Goal: Transaction & Acquisition: Purchase product/service

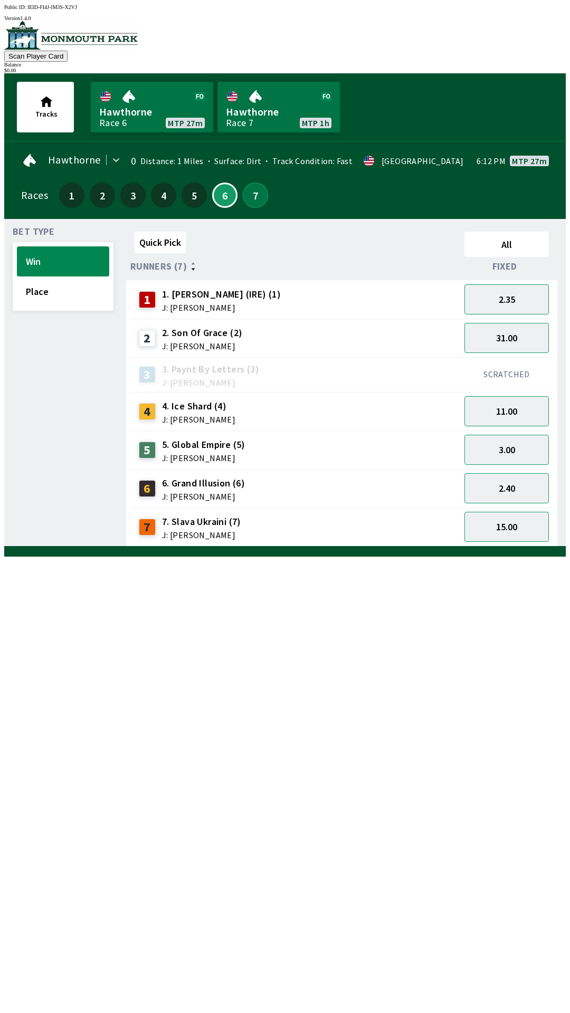
click at [250, 200] on button "7" at bounding box center [255, 195] width 25 height 25
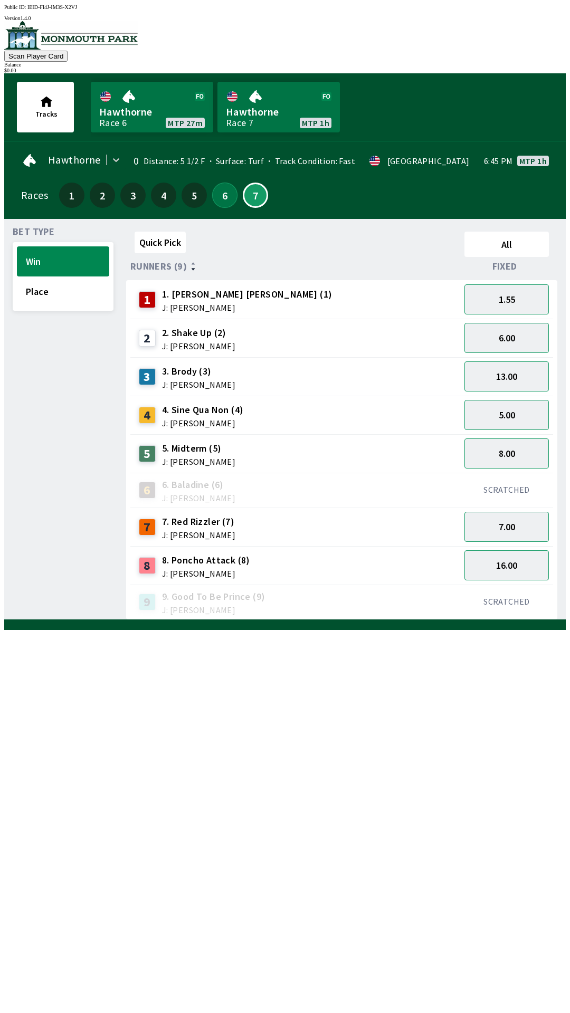
click at [220, 187] on button "6" at bounding box center [224, 195] width 25 height 25
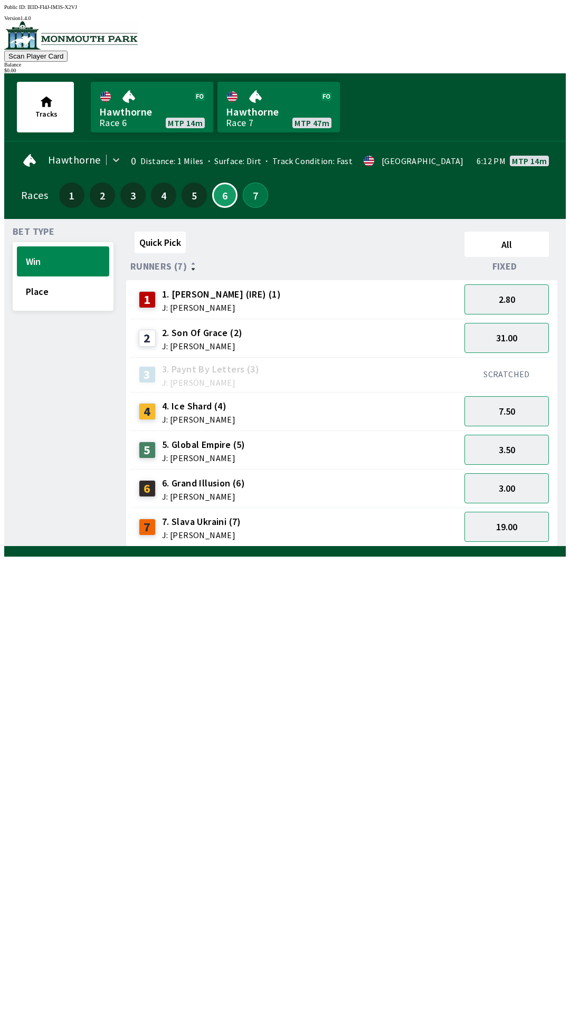
click at [255, 194] on button "7" at bounding box center [255, 195] width 25 height 25
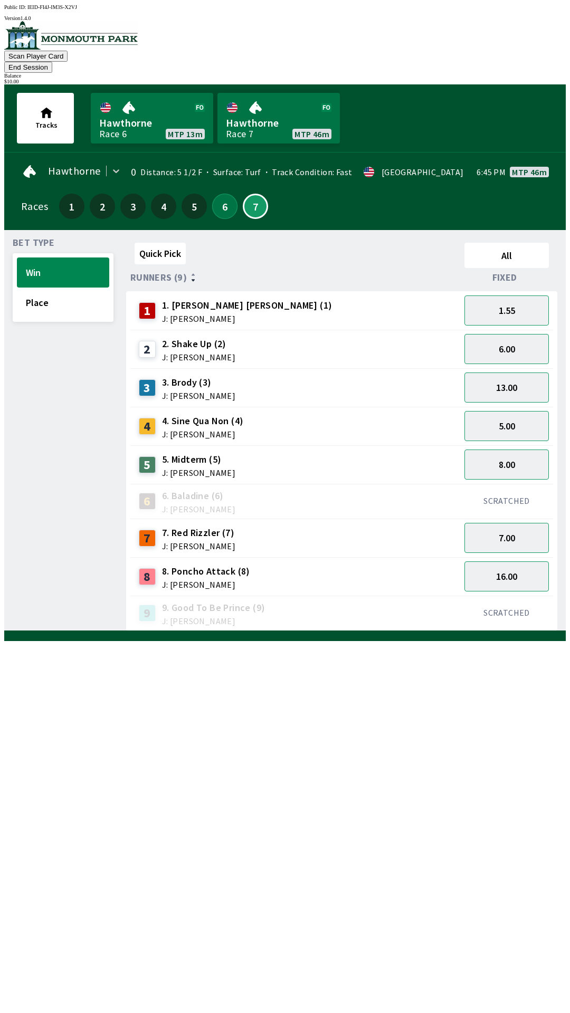
click at [223, 195] on button "6" at bounding box center [224, 206] width 25 height 25
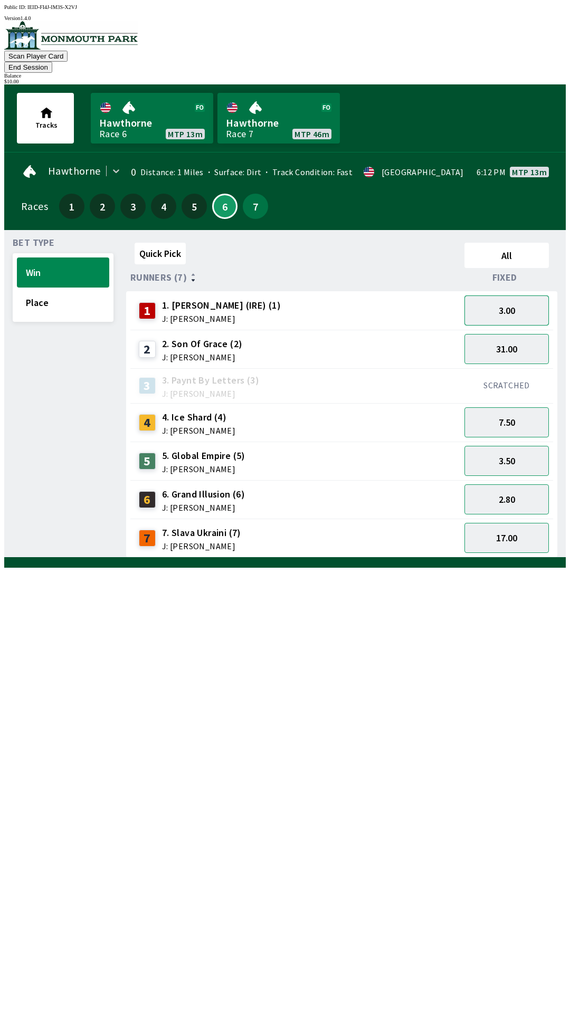
click at [493, 300] on button "3.00" at bounding box center [506, 310] width 84 height 30
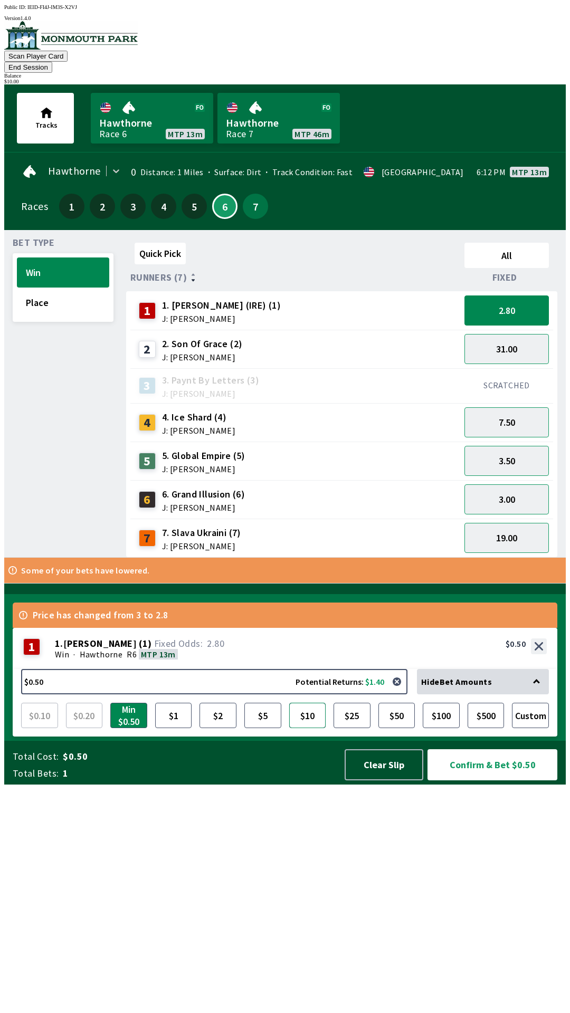
click at [306, 728] on button "$10" at bounding box center [307, 715] width 37 height 25
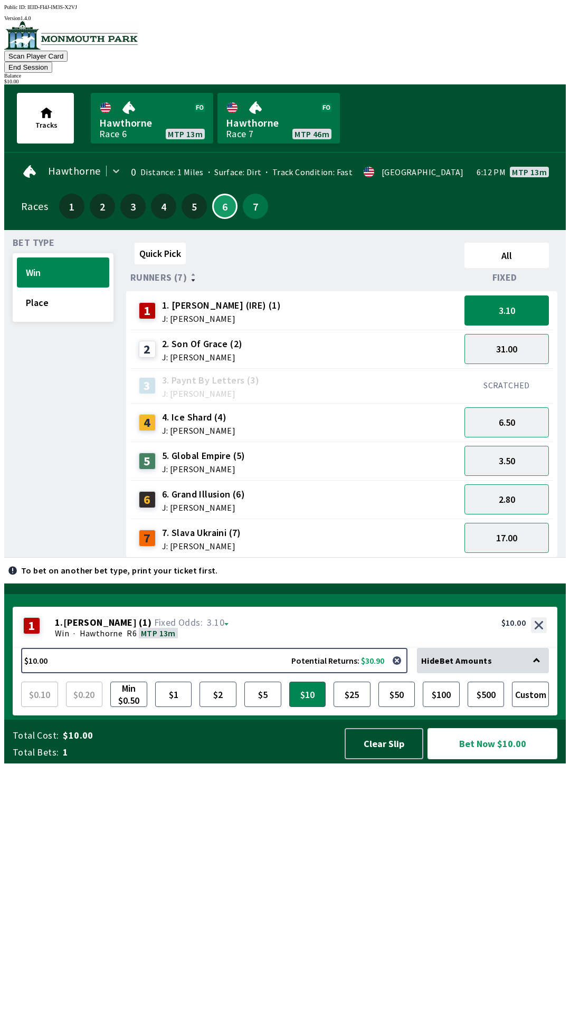
click at [486, 759] on button "Bet Now $10.00" at bounding box center [492, 743] width 130 height 31
